Goal: Task Accomplishment & Management: Manage account settings

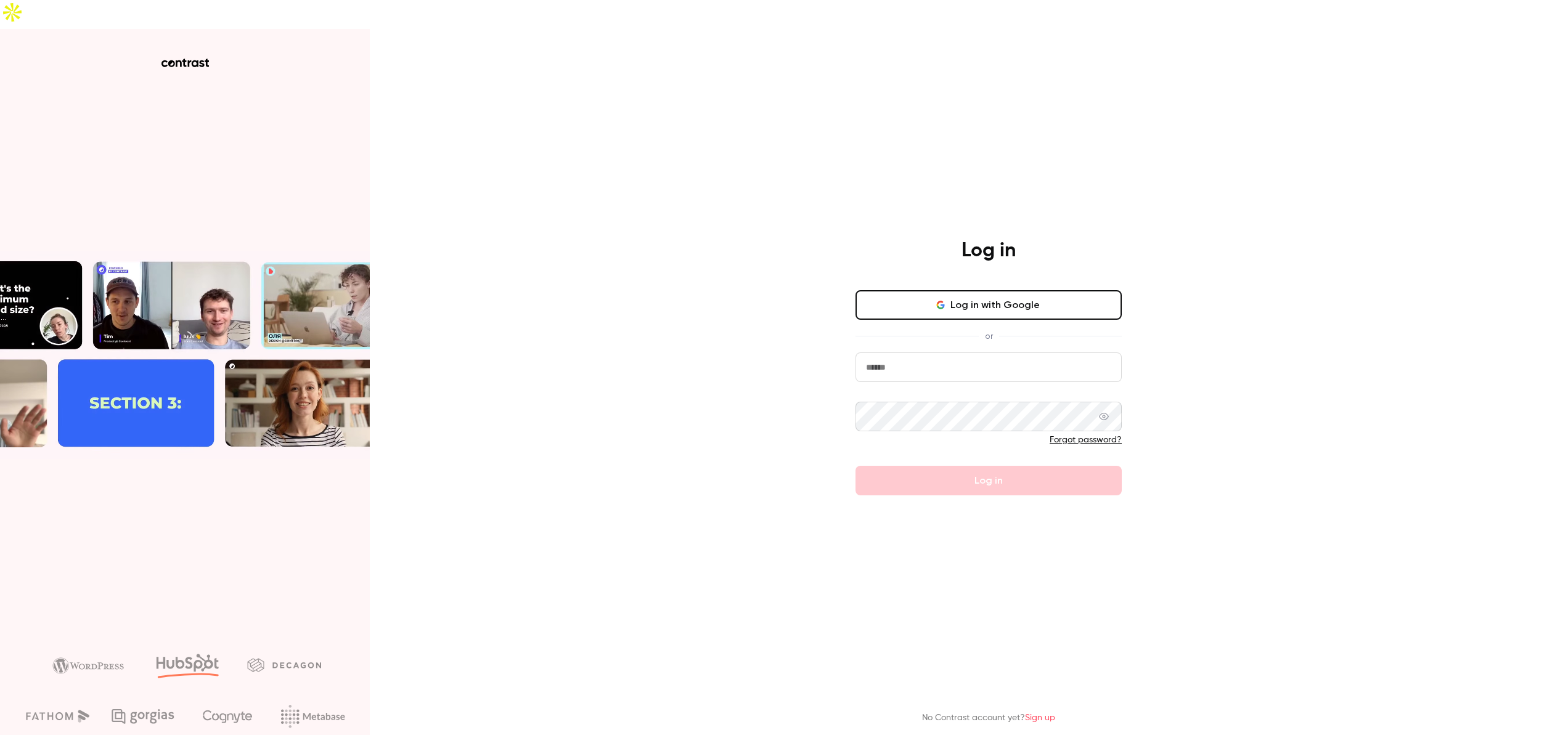
type input "**********"
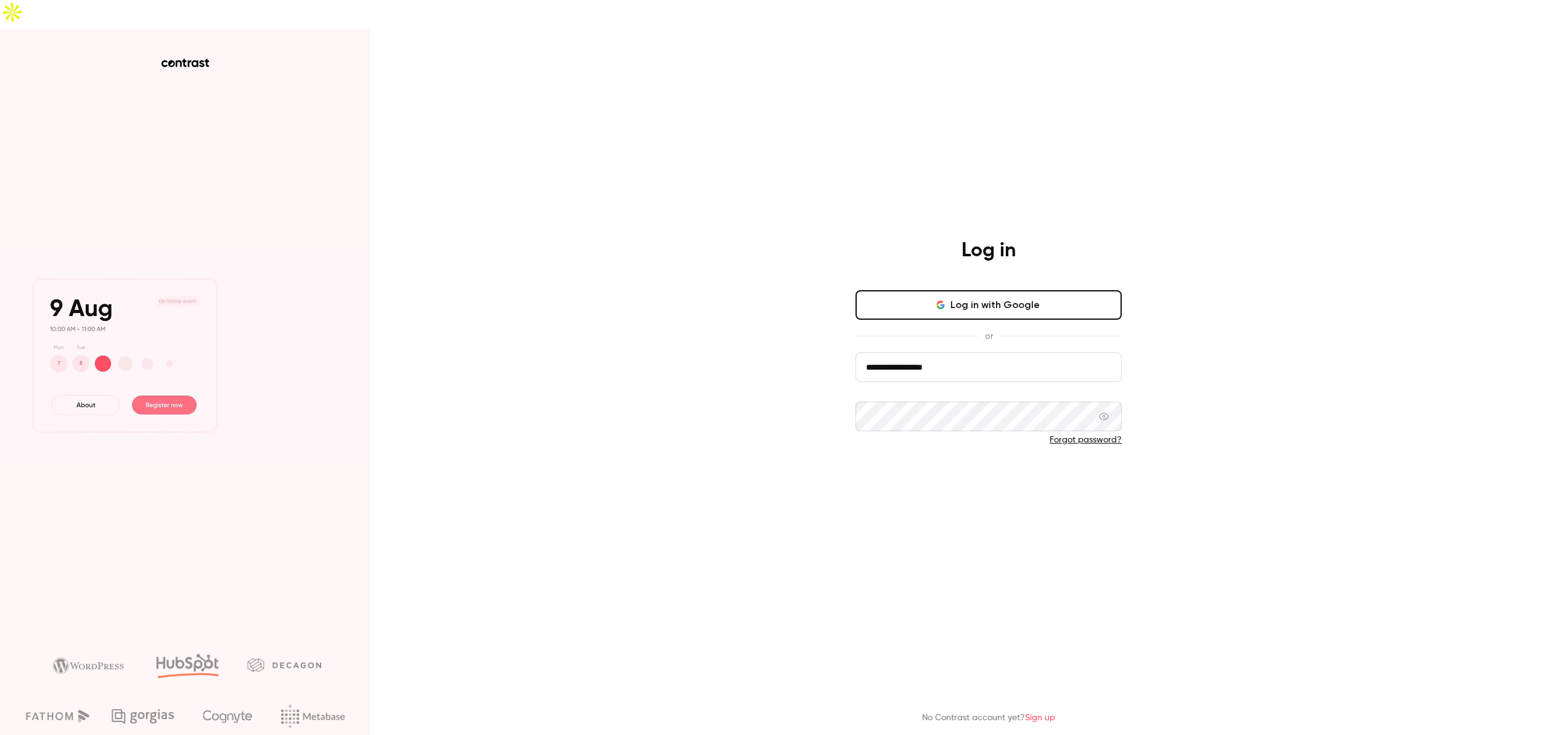
click at [888, 466] on button "Log in" at bounding box center [988, 481] width 266 height 30
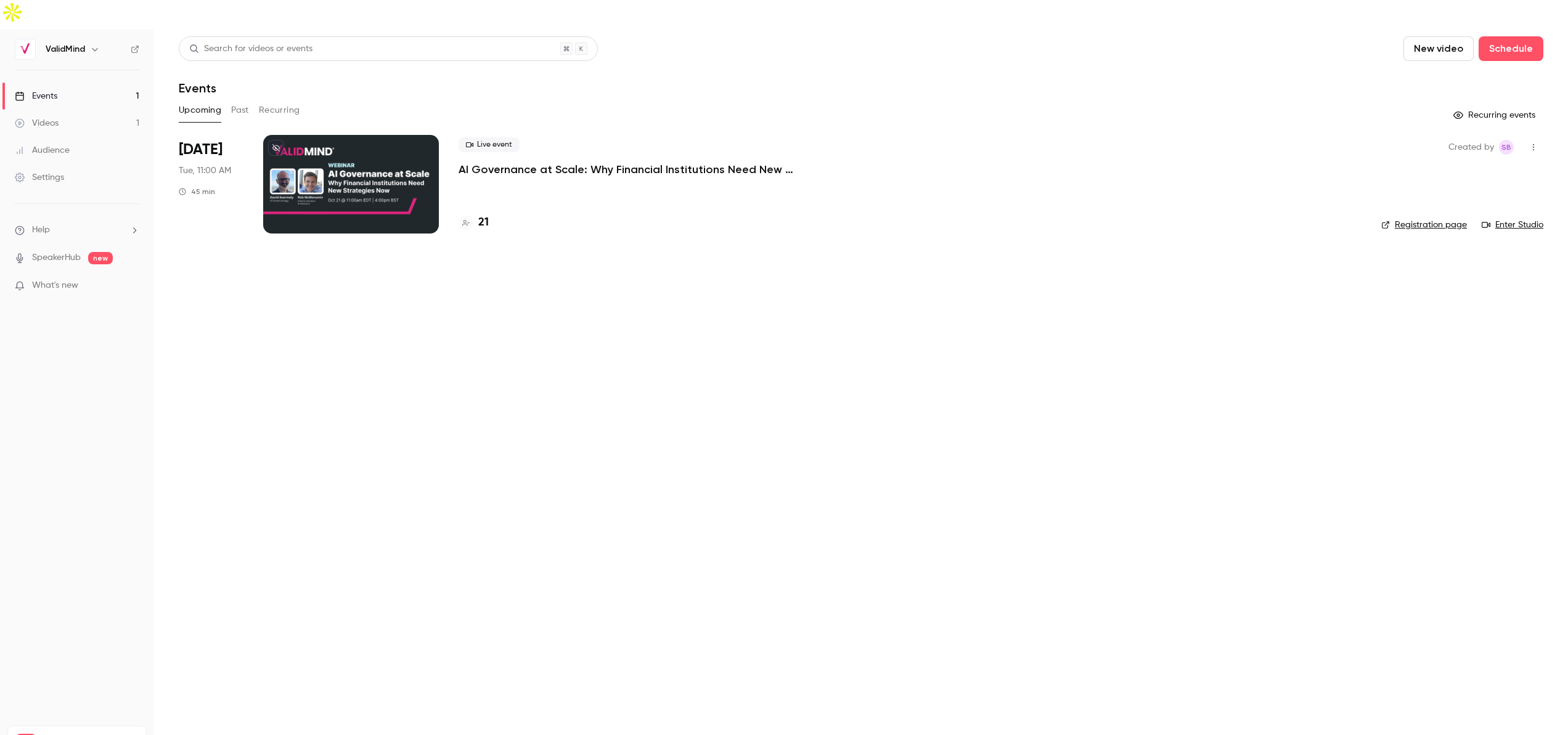
click at [557, 162] on p "AI Governance at Scale: Why Financial Institutions Need New Strategies Now" at bounding box center [643, 169] width 370 height 15
click at [480, 214] on h4 "21" at bounding box center [483, 222] width 11 height 17
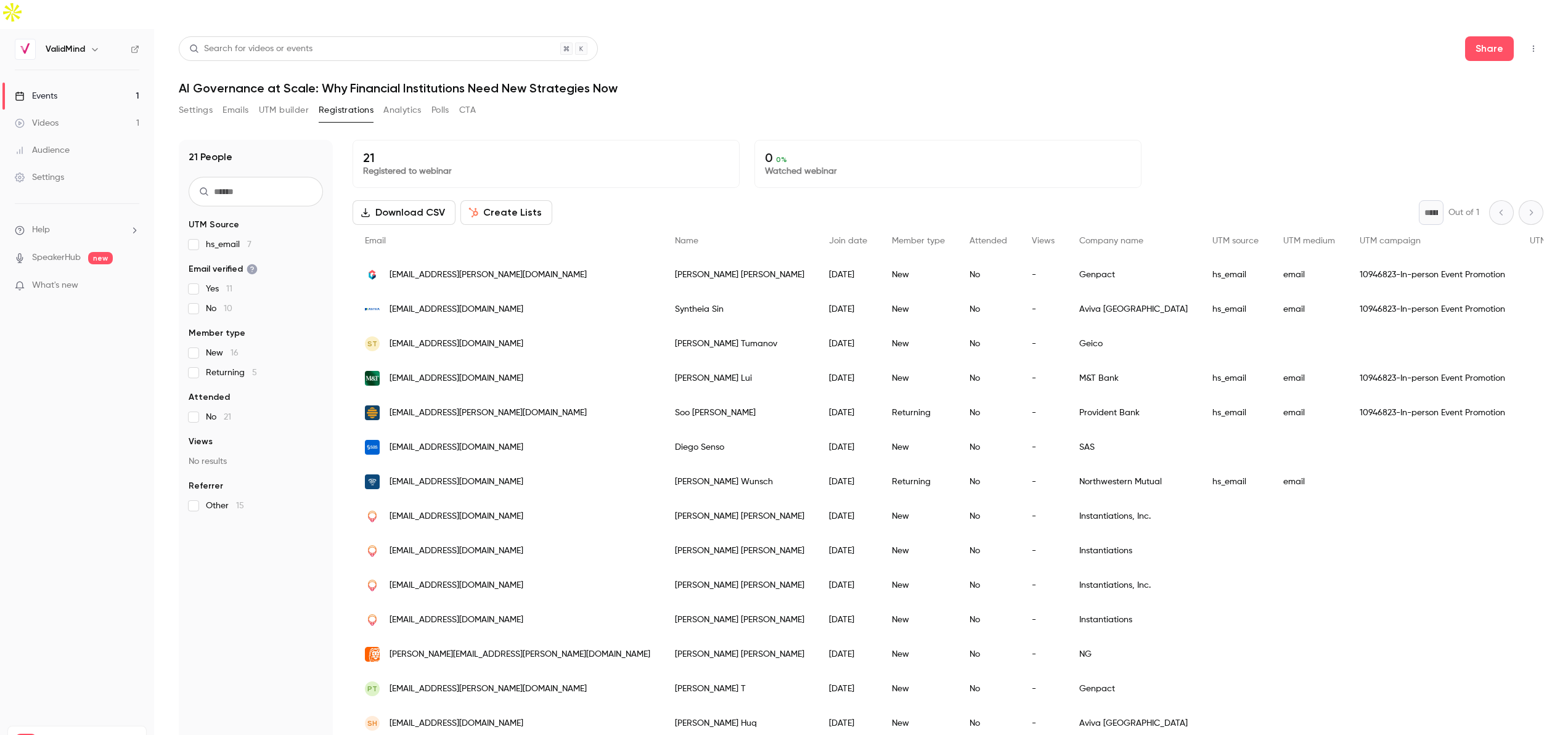
click at [390, 81] on h1 "AI Governance at Scale: Why Financial Institutions Need New Strategies Now" at bounding box center [861, 88] width 1365 height 15
copy div "AI Governance at Scale: Why Financial Institutions Need New Strategies Now Sett…"
